Goal: Information Seeking & Learning: Find specific fact

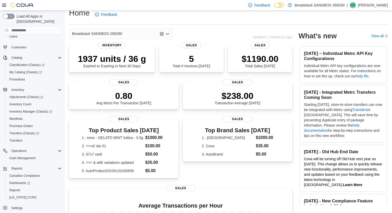
scroll to position [11, 0]
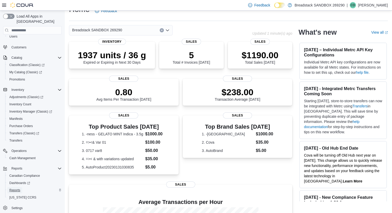
click at [20, 189] on span "Reports" at bounding box center [14, 191] width 11 height 4
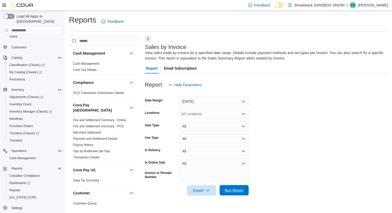
click at [227, 189] on span "Run Report" at bounding box center [234, 190] width 19 height 5
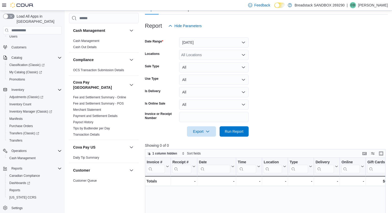
scroll to position [58, 0]
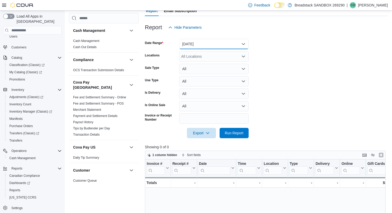
click at [204, 43] on button "Yesterday" at bounding box center [214, 44] width 70 height 10
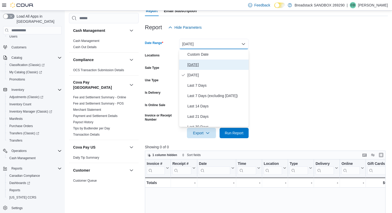
click at [207, 61] on button "Today" at bounding box center [214, 65] width 70 height 10
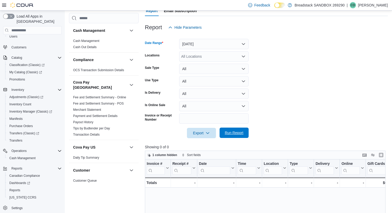
click at [243, 133] on span "Run Report" at bounding box center [234, 132] width 19 height 5
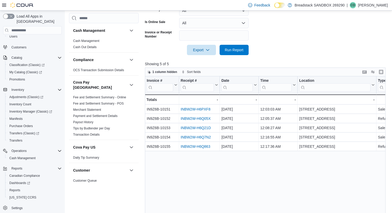
scroll to position [170, 0]
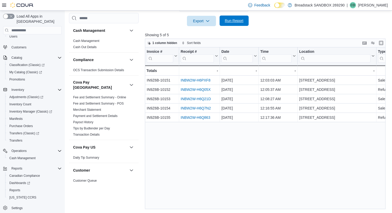
click at [236, 21] on span "Run Report" at bounding box center [234, 20] width 19 height 5
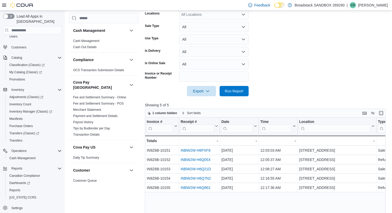
scroll to position [107, 0]
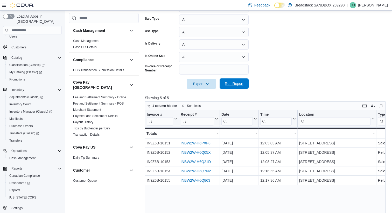
click at [235, 86] on span "Run Report" at bounding box center [234, 83] width 19 height 5
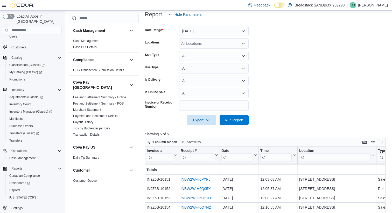
scroll to position [0, 0]
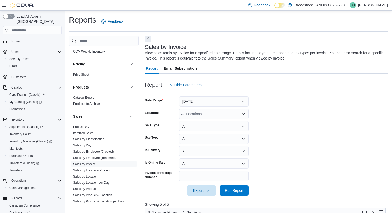
scroll to position [364, 0]
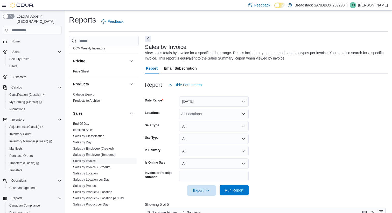
click at [230, 189] on span "Run Report" at bounding box center [234, 190] width 19 height 5
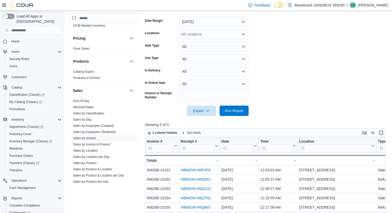
scroll to position [63, 0]
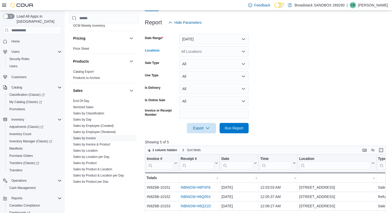
click at [219, 51] on div "All Locations" at bounding box center [214, 51] width 70 height 10
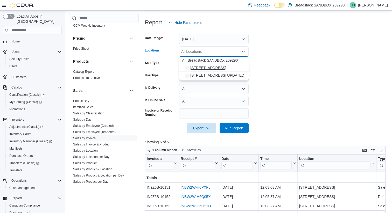
click at [207, 66] on span "4601 Canada Way (SB2) UPDATED 0619" at bounding box center [208, 67] width 36 height 5
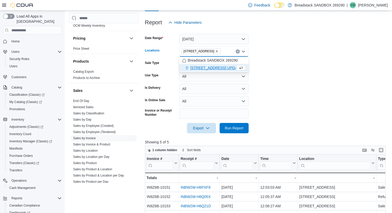
click at [257, 112] on form "Date Range Today Locations 4601 Canada Way (SB2) UPDATED 0619 Combo box. Select…" at bounding box center [266, 81] width 243 height 106
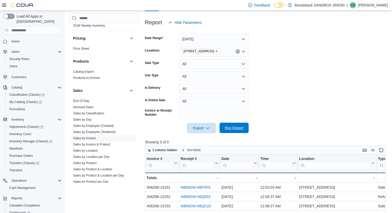
click at [232, 129] on span "Run Report" at bounding box center [234, 128] width 19 height 5
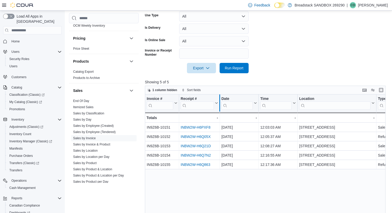
scroll to position [126, 0]
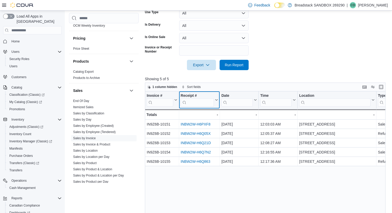
click at [201, 104] on input "search" at bounding box center [197, 103] width 33 height 8
paste input "**********"
type input "**********"
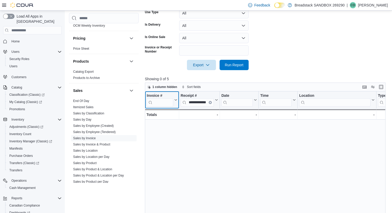
click at [166, 101] on input "search" at bounding box center [160, 103] width 26 height 8
paste input "**********"
type input "**********"
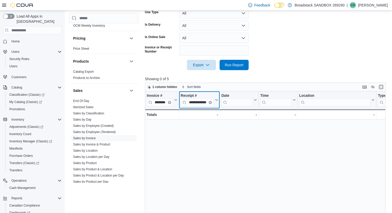
scroll to position [0, 0]
click at [211, 103] on button "Clear input" at bounding box center [210, 102] width 3 height 3
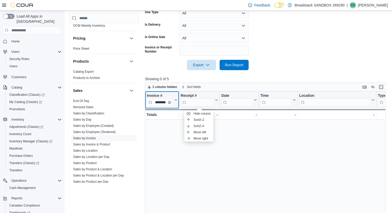
click at [171, 103] on button "Clear input" at bounding box center [169, 102] width 3 height 3
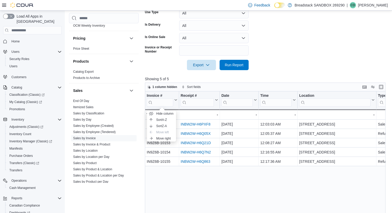
click at [277, 70] on form "Date Range Today Locations 4601 Canada Way (SB2) UPDATED 0619 Sale Type All Use…" at bounding box center [266, 17] width 243 height 106
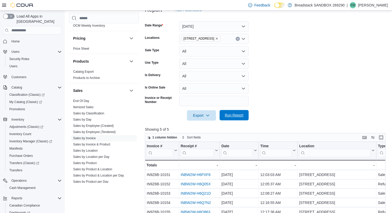
scroll to position [75, 0]
click at [228, 116] on span "Run Report" at bounding box center [234, 115] width 19 height 5
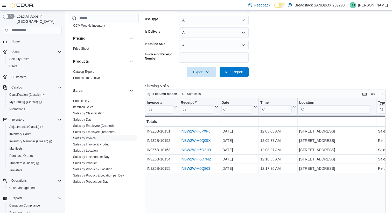
scroll to position [125, 0]
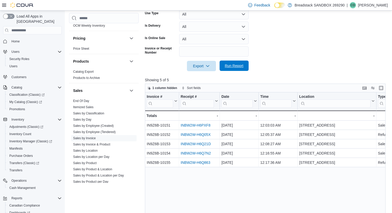
click at [228, 63] on span "Run Report" at bounding box center [234, 66] width 23 height 10
click at [239, 70] on span "Run Report" at bounding box center [234, 66] width 23 height 10
click at [194, 104] on input "search" at bounding box center [197, 104] width 33 height 8
paste input "**********"
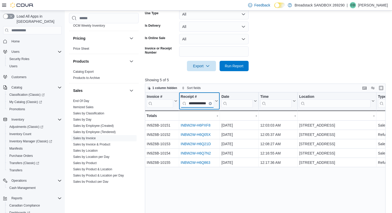
type input "**********"
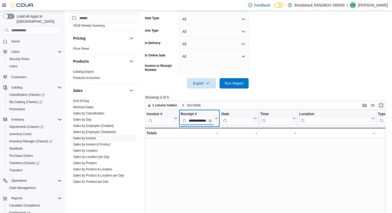
scroll to position [63, 0]
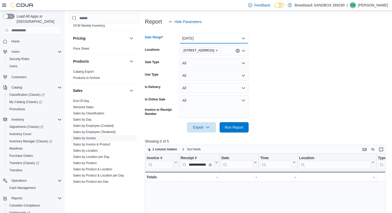
click at [225, 40] on button "Today" at bounding box center [214, 38] width 70 height 10
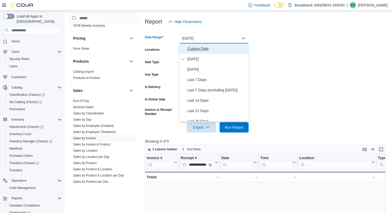
click at [210, 47] on span "Custom Date" at bounding box center [217, 49] width 59 height 6
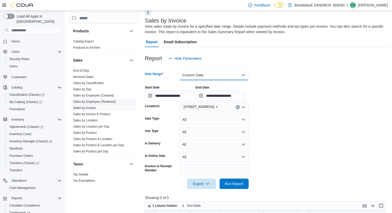
scroll to position [398, 0]
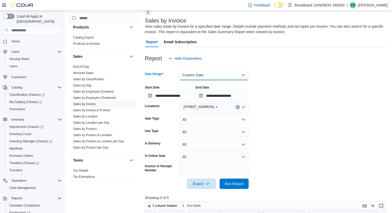
click at [210, 75] on button "Custom Date" at bounding box center [214, 75] width 70 height 10
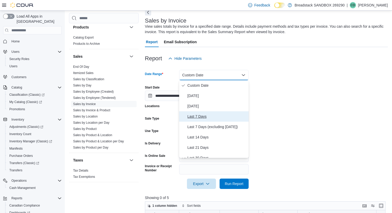
click at [198, 115] on span "Last 7 Days" at bounding box center [217, 117] width 59 height 6
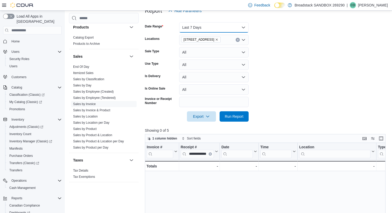
scroll to position [94, 0]
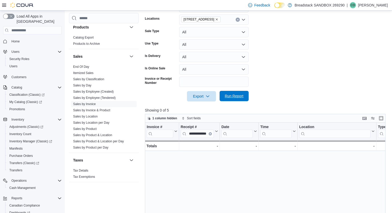
click at [235, 101] on span "Run Report" at bounding box center [234, 96] width 23 height 10
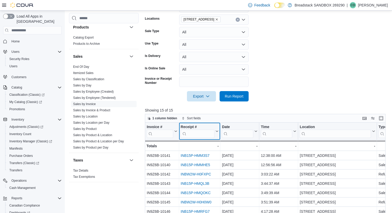
click at [205, 129] on div "Receipt #" at bounding box center [198, 127] width 34 height 5
click at [203, 134] on input "search" at bounding box center [198, 134] width 34 height 8
paste input "**********"
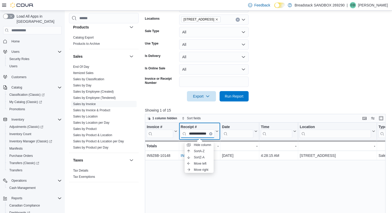
type input "**********"
click at [266, 104] on div at bounding box center [266, 105] width 243 height 6
click at [154, 162] on div "**********" at bounding box center [265, 204] width 241 height 162
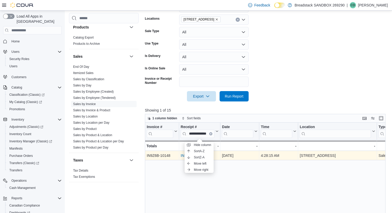
click at [180, 156] on div "INB15P-HMRN78 - Receipt # URL, column 2, row 1" at bounding box center [199, 155] width 41 height 9
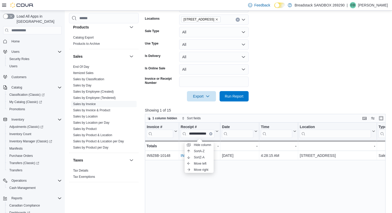
click at [264, 86] on form "Date Range Last 7 Days Locations 4601 Canada Way (SB2) UPDATED 0619 Sale Type A…" at bounding box center [266, 49] width 243 height 106
click at [244, 134] on input "search" at bounding box center [237, 134] width 31 height 8
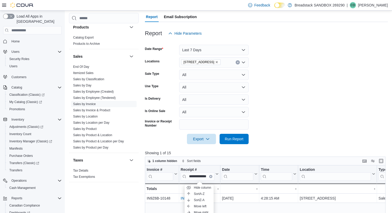
scroll to position [87, 0]
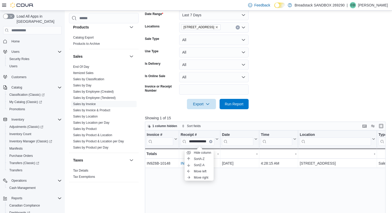
click at [296, 73] on form "Date Range Last 7 Days Locations 4601 Canada Way (SB2) UPDATED 0619 Sale Type A…" at bounding box center [266, 57] width 243 height 106
click at [182, 184] on div "**********" at bounding box center [265, 212] width 241 height 162
click at [177, 188] on div "**********" at bounding box center [265, 212] width 241 height 162
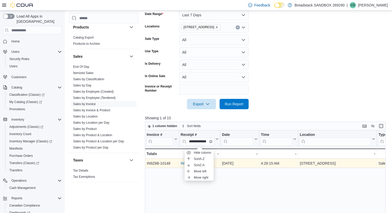
click at [182, 165] on link "INB15P-HMRN78" at bounding box center [195, 164] width 29 height 4
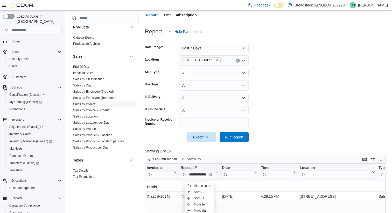
scroll to position [46, 0]
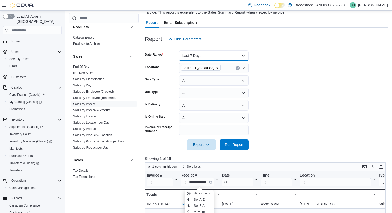
click at [225, 57] on button "Last 7 Days" at bounding box center [214, 56] width 70 height 10
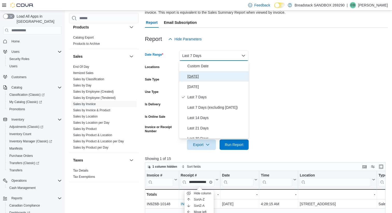
click at [207, 75] on span "Today" at bounding box center [217, 76] width 59 height 6
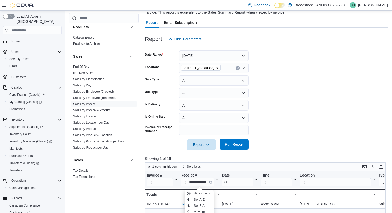
click at [230, 142] on span "Run Report" at bounding box center [234, 145] width 23 height 10
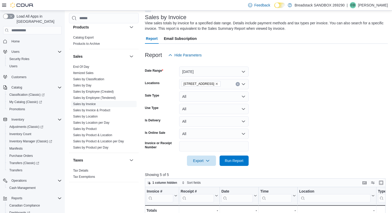
scroll to position [30, 0]
click at [230, 160] on span "Run Report" at bounding box center [234, 160] width 19 height 5
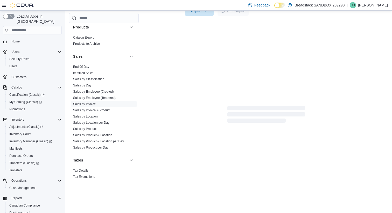
scroll to position [170, 0]
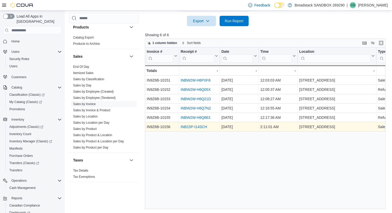
click at [200, 127] on link "INB15P-I14SCH" at bounding box center [194, 127] width 26 height 4
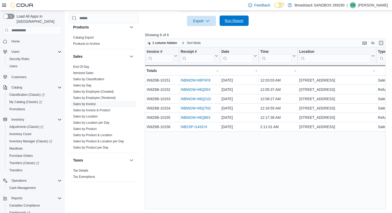
click at [232, 23] on span "Run Report" at bounding box center [234, 21] width 23 height 10
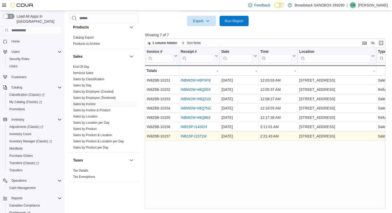
click at [195, 136] on link "INB15P-I1571M" at bounding box center [194, 136] width 26 height 4
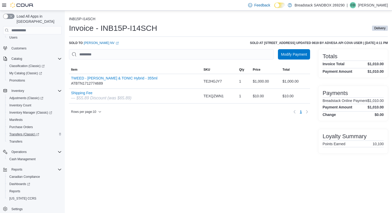
scroll to position [30, 0]
click at [20, 206] on span "Settings" at bounding box center [16, 208] width 11 height 4
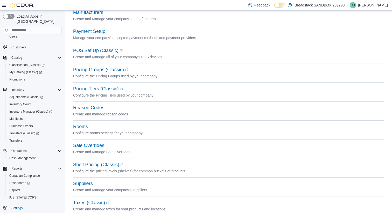
scroll to position [212, 0]
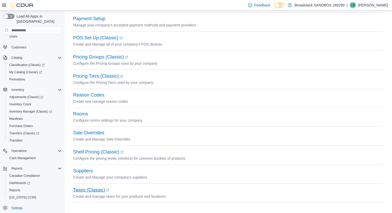
click at [91, 188] on link "Taxes (Classic) (opens in a new tab or window)" at bounding box center [91, 190] width 36 height 5
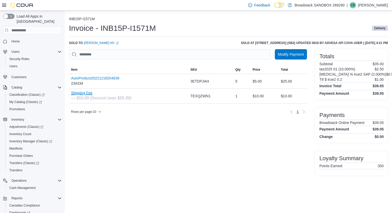
drag, startPoint x: 98, startPoint y: 93, endPoint x: 66, endPoint y: 93, distance: 31.4
click at [66, 93] on div "INB15P-I1571M Invoice - INB15P-I1571M Delivery Sold to Thinh Nv (opens in a new…" at bounding box center [228, 95] width 327 height 169
click at [342, 67] on h6 "tax2025 01 (10.000%)" at bounding box center [338, 69] width 36 height 4
drag, startPoint x: 324, startPoint y: 69, endPoint x: 385, endPoint y: 69, distance: 61.7
click at [385, 69] on div "Totals Subtotal $35.00 tax2025 01 (10.000%) $2.50 T3 % true2 SAP (2.000%) $0.55…" at bounding box center [351, 74] width 73 height 51
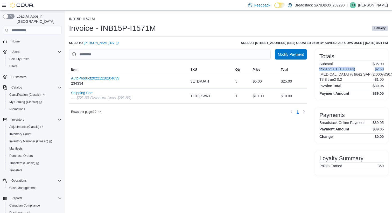
click at [264, 148] on div "Modify Payment Sorting MemoryTable from EuiInMemoryTable; Page 1 of 1. Item SKU…" at bounding box center [188, 112] width 238 height 127
drag, startPoint x: 194, startPoint y: 98, endPoint x: 217, endPoint y: 98, distance: 23.1
click at [217, 98] on div "TEXQZWN1" at bounding box center [210, 96] width 45 height 10
click at [216, 127] on div "Modify Payment Sorting MemoryTable from EuiInMemoryTable; Page 1 of 1. Item SKU…" at bounding box center [188, 112] width 238 height 127
drag, startPoint x: 385, startPoint y: 76, endPoint x: 318, endPoint y: 76, distance: 66.7
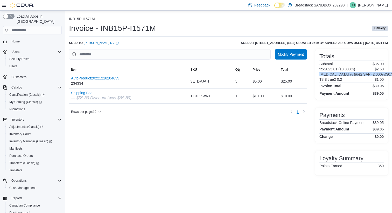
click at [318, 76] on div "Modify Payment Sorting MemoryTable from EuiInMemoryTable; Page 1 of 1. Item SKU…" at bounding box center [228, 112] width 319 height 127
drag, startPoint x: 384, startPoint y: 67, endPoint x: 368, endPoint y: 65, distance: 15.7
click at [368, 65] on div "Totals Subtotal $35.00 tax2025 01 (10.000%) $2.50 T3 % true2 SAP (2.000%) $0.55…" at bounding box center [351, 74] width 73 height 51
click at [390, 79] on div "INB15P-I1571M Invoice - INB15P-I1571M Delivery Sold to Thinh Nv (opens in a new…" at bounding box center [228, 95] width 327 height 169
click at [284, 69] on span "Total" at bounding box center [293, 70] width 28 height 8
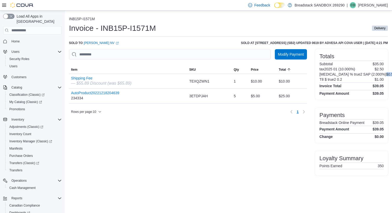
drag, startPoint x: 384, startPoint y: 75, endPoint x: 372, endPoint y: 75, distance: 12.5
click at [372, 75] on div "Totals Subtotal $35.00 tax2025 01 (10.000%) $2.50 T3 % true2 SAP (2.000%) $0.55…" at bounding box center [351, 74] width 73 height 51
drag, startPoint x: 387, startPoint y: 87, endPoint x: 378, endPoint y: 87, distance: 8.8
click at [378, 87] on div "Totals Subtotal $35.00 tax2025 01 (10.000%) $2.50 T3 % true2 SAP (2.000%) $0.55…" at bounding box center [351, 74] width 73 height 51
drag, startPoint x: 385, startPoint y: 74, endPoint x: 323, endPoint y: 74, distance: 61.7
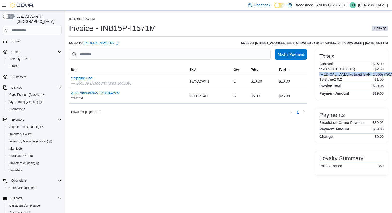
click at [323, 74] on div "Totals Subtotal $35.00 tax2025 01 (10.000%) $2.50 T3 % true2 SAP (2.000%) $0.55…" at bounding box center [351, 74] width 73 height 51
click at [152, 123] on div "Modify Payment Sorting MemoryTable from EuiInMemoryTable; Page 1 of 1. Item SKU…" at bounding box center [188, 112] width 238 height 127
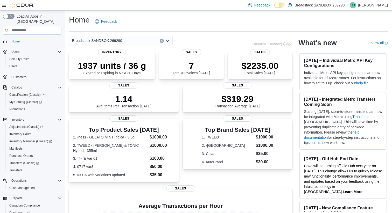
click at [36, 27] on input "search" at bounding box center [32, 30] width 59 height 8
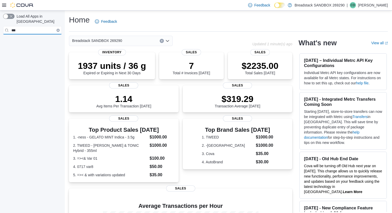
type input "***"
click at [58, 30] on icon "Clear input" at bounding box center [58, 30] width 1 height 1
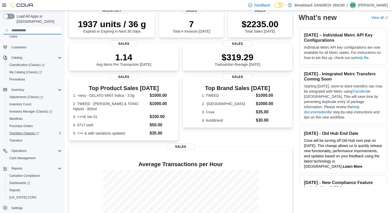
scroll to position [46, 0]
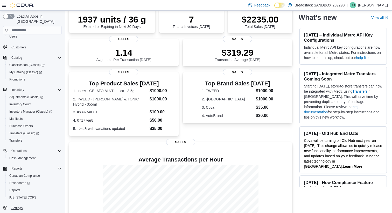
click at [20, 205] on span "Settings" at bounding box center [16, 208] width 11 height 6
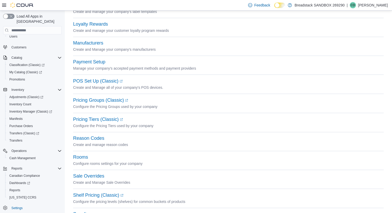
scroll to position [189, 0]
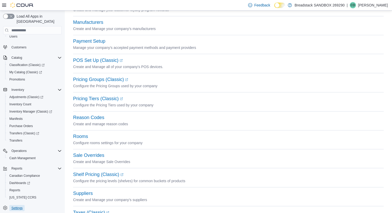
click at [25, 205] on link "Settings" at bounding box center [16, 208] width 15 height 6
click at [24, 205] on link "Settings" at bounding box center [16, 208] width 15 height 6
